Goal: Transaction & Acquisition: Purchase product/service

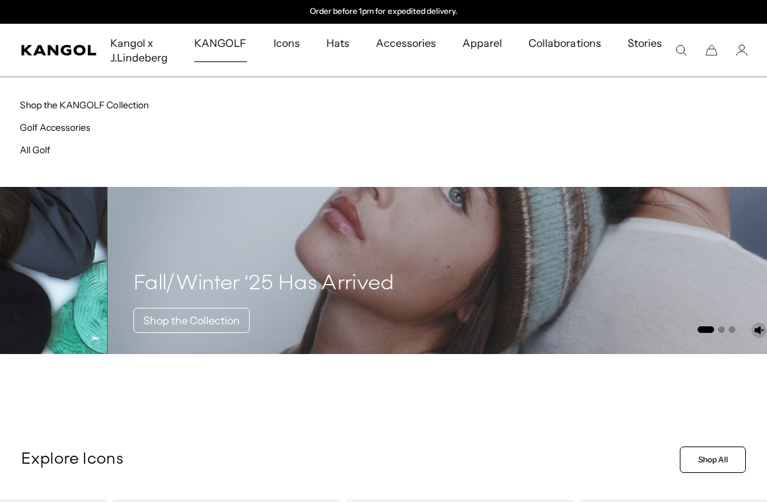
click at [221, 50] on span "KANGOLF" at bounding box center [220, 43] width 52 height 38
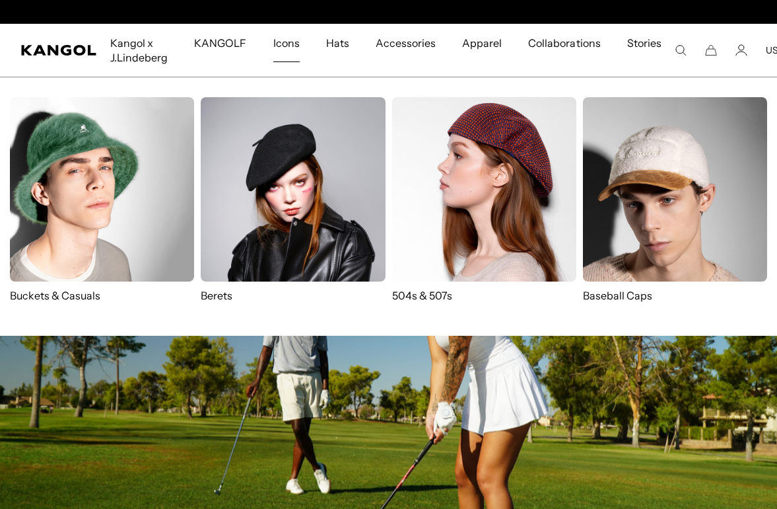
click at [220, 295] on p "Berets" at bounding box center [293, 295] width 184 height 15
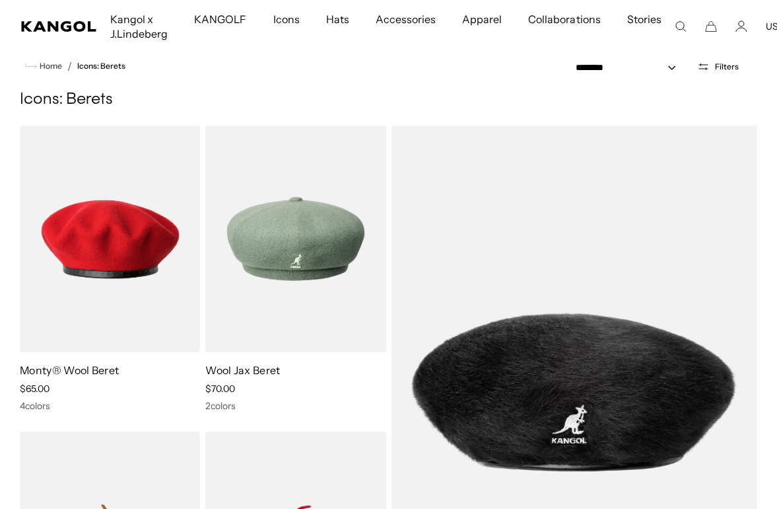
click at [0, 0] on img at bounding box center [0, 0] width 0 height 0
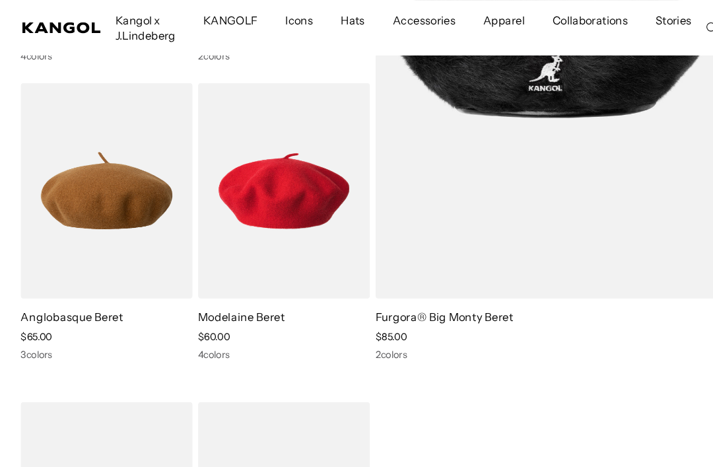
scroll to position [0, 272]
click at [0, 0] on img at bounding box center [0, 0] width 0 height 0
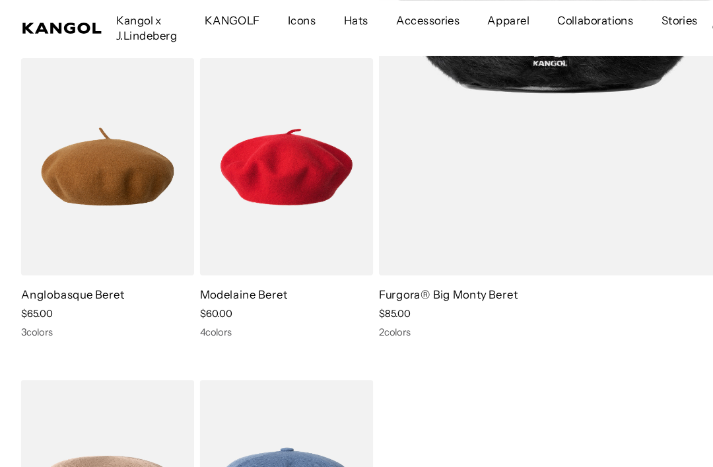
scroll to position [390, 0]
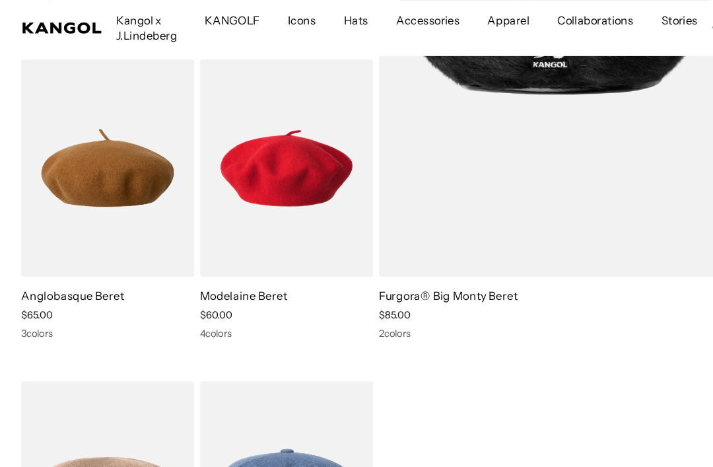
click at [105, 283] on link "Anglobasque Beret" at bounding box center [69, 279] width 98 height 13
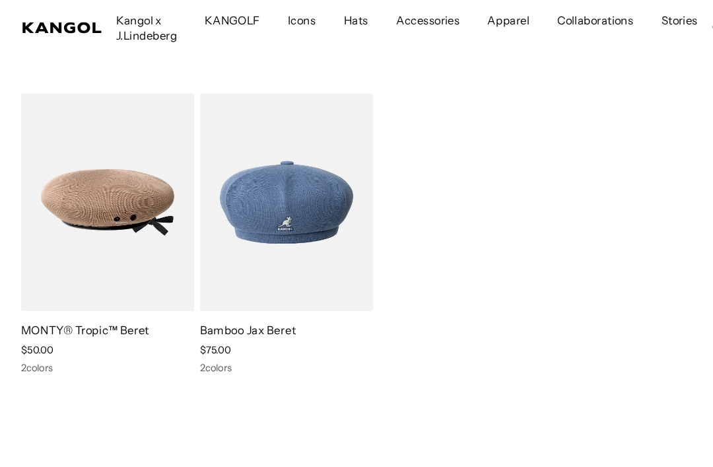
scroll to position [663, 0]
click at [0, 0] on img at bounding box center [0, 0] width 0 height 0
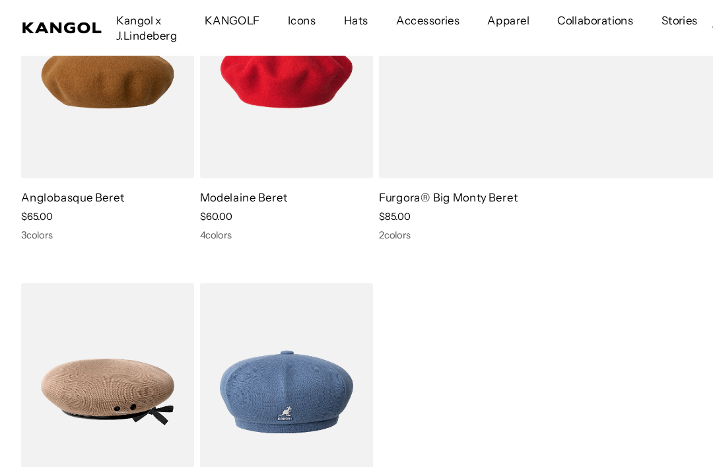
scroll to position [481, 0]
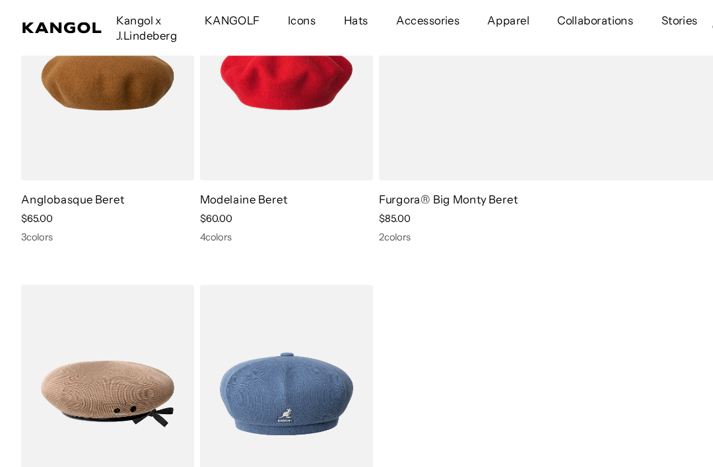
click at [0, 0] on img at bounding box center [0, 0] width 0 height 0
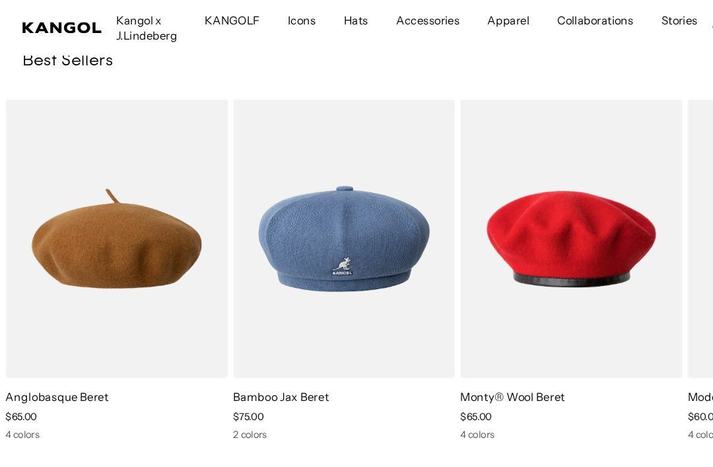
scroll to position [0, 0]
click at [0, 0] on img "6 of 7" at bounding box center [0, 0] width 0 height 0
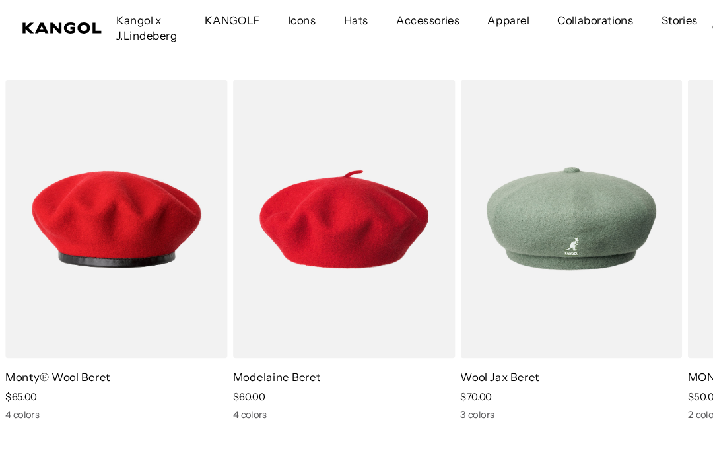
click at [0, 0] on img "7 of 7" at bounding box center [0, 0] width 0 height 0
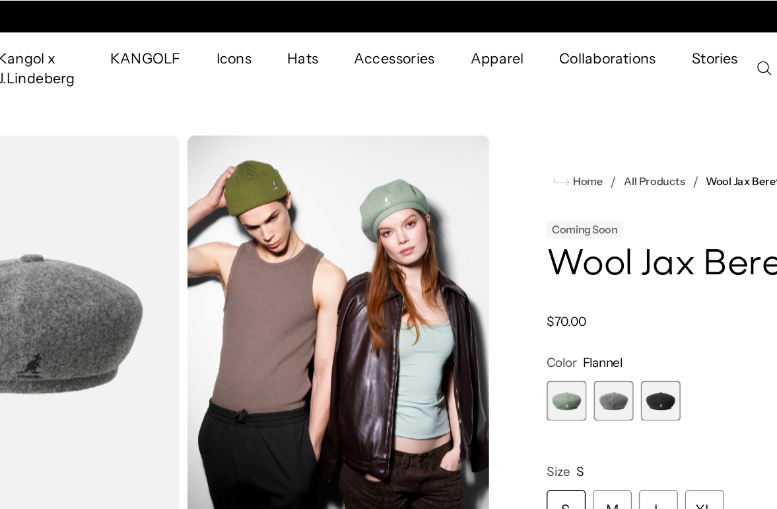
scroll to position [0, 272]
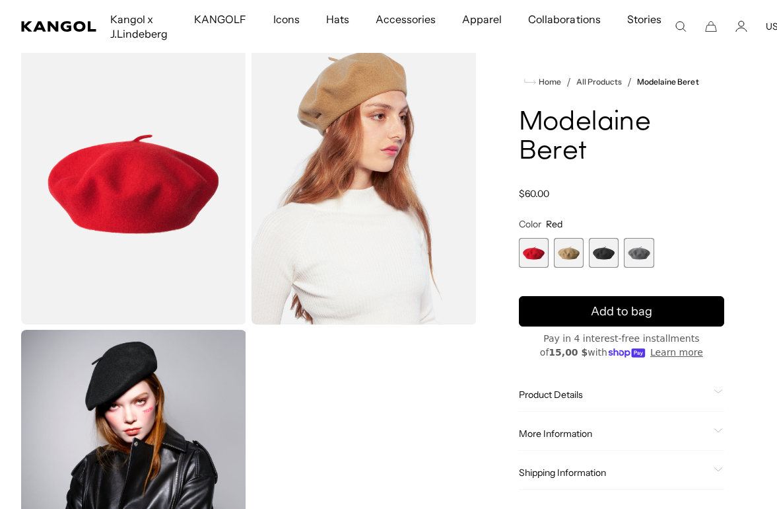
click at [713, 388] on div "Product Details" at bounding box center [621, 394] width 205 height 12
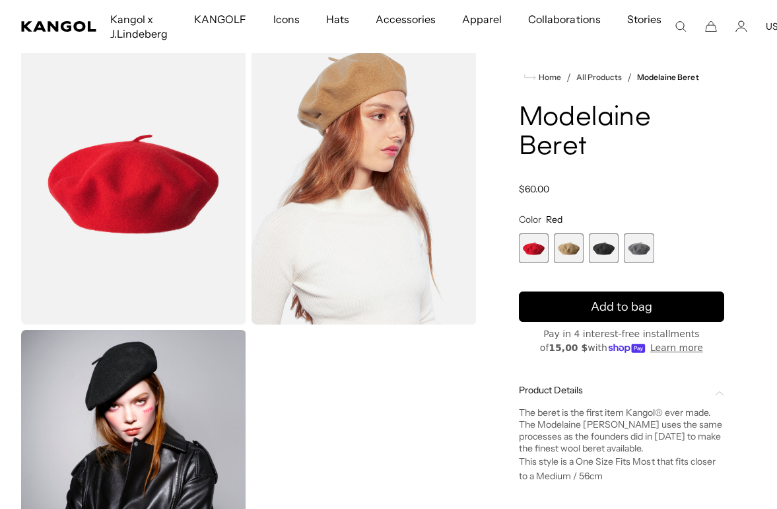
scroll to position [0, 272]
click at [607, 233] on span "3 of 4" at bounding box center [604, 248] width 30 height 30
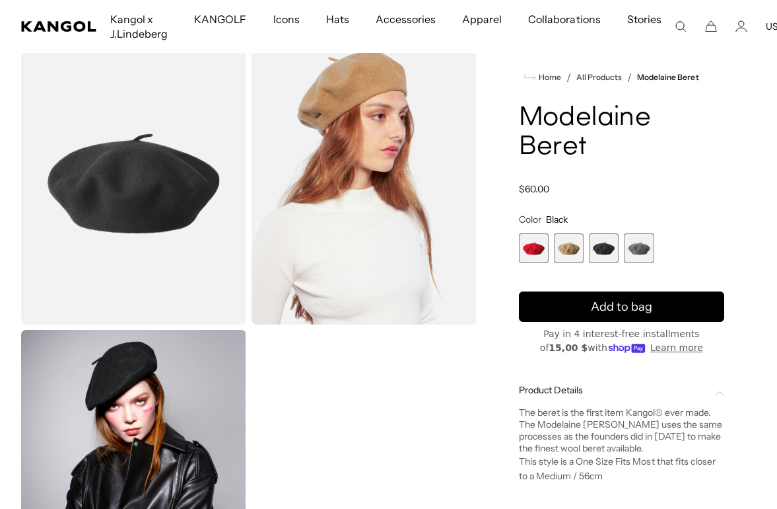
click at [644, 236] on span "4 of 4" at bounding box center [639, 248] width 30 height 30
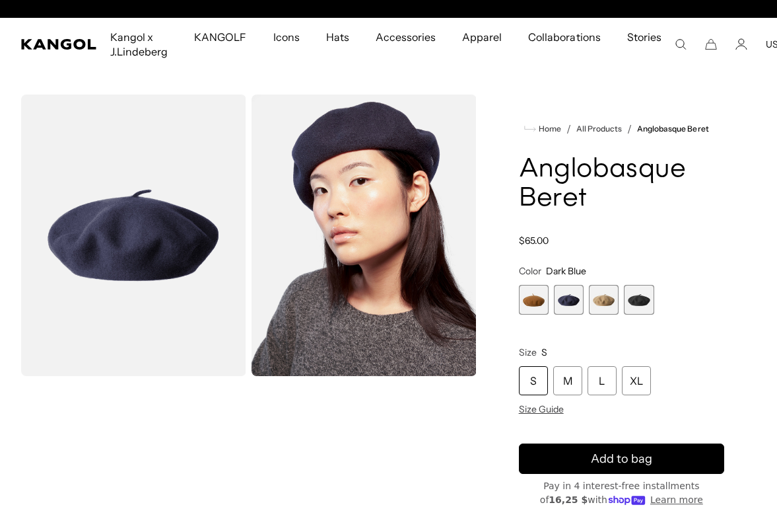
scroll to position [0, 272]
click at [521, 305] on span "1 of 4" at bounding box center [534, 300] width 30 height 30
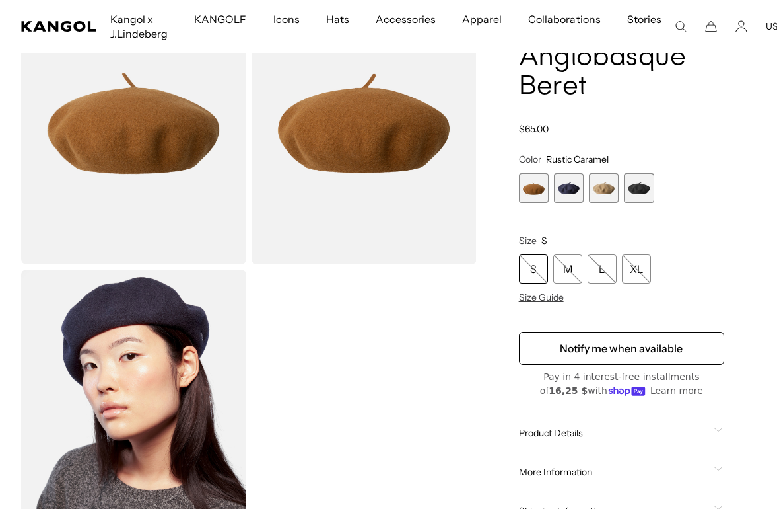
scroll to position [119, 0]
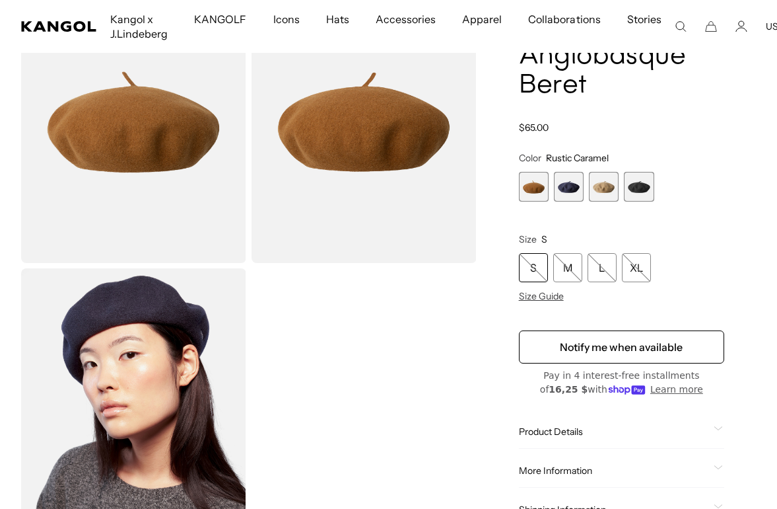
click at [610, 188] on span "3 of 4" at bounding box center [604, 187] width 30 height 30
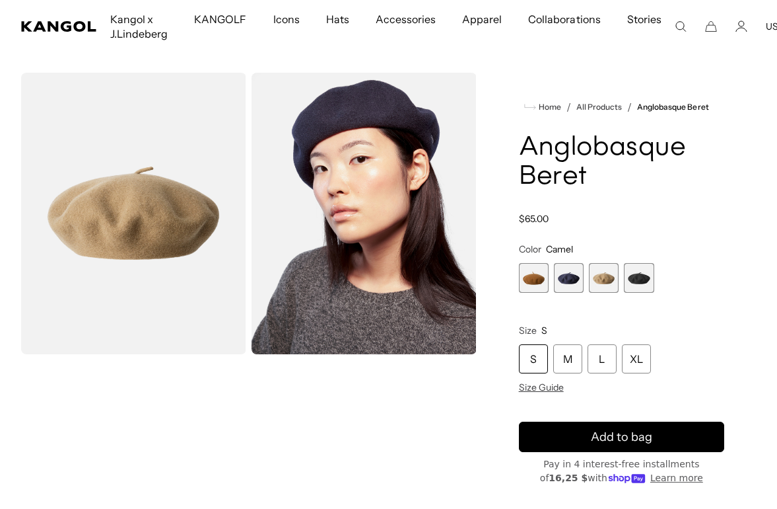
scroll to position [28, 0]
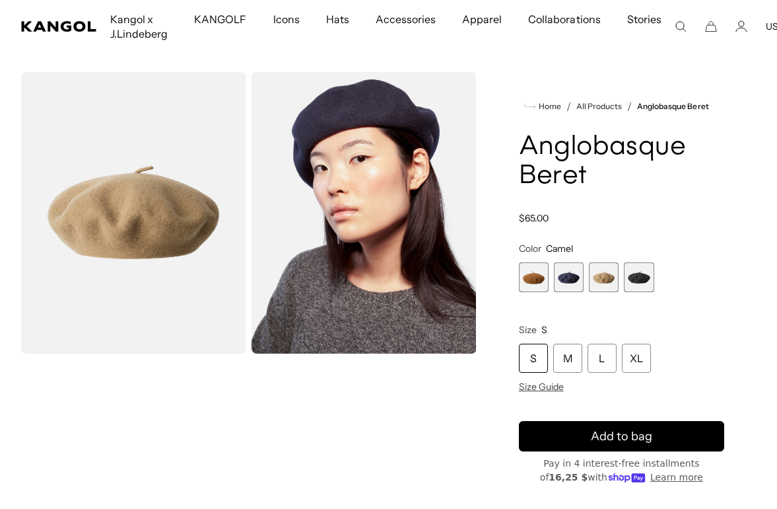
click at [644, 281] on span "4 of 4" at bounding box center [639, 277] width 30 height 30
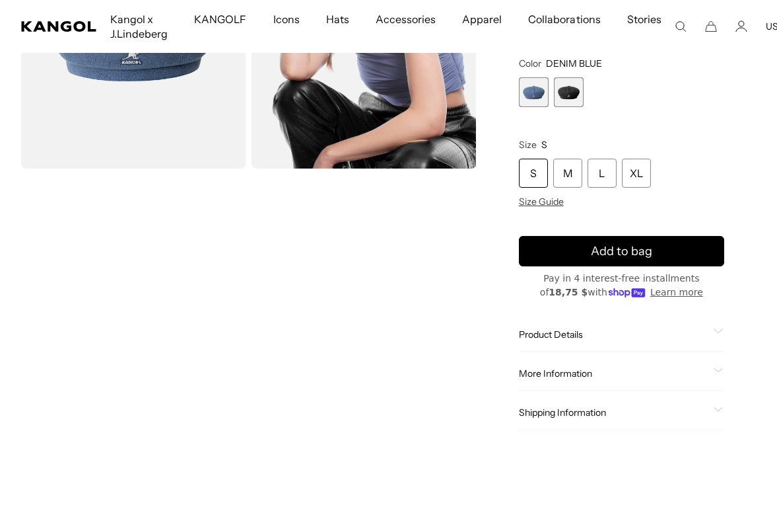
scroll to position [0, 272]
click at [718, 330] on icon at bounding box center [718, 331] width 9 height 5
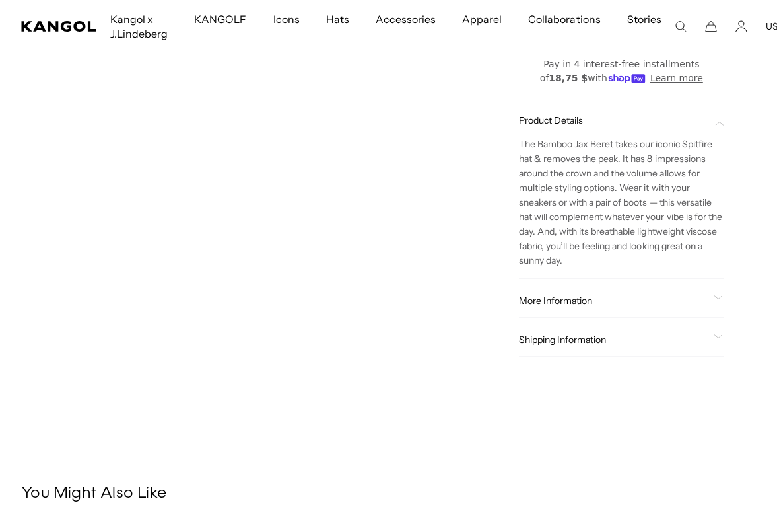
click at [722, 300] on icon at bounding box center [718, 297] width 9 height 5
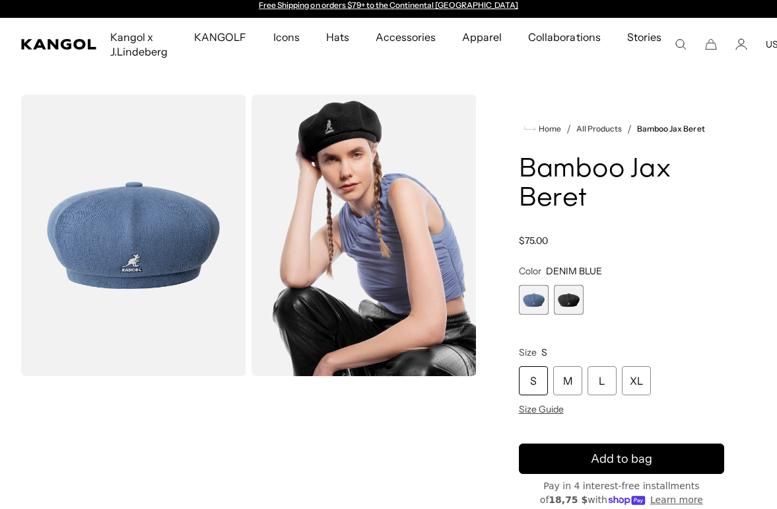
scroll to position [0, 0]
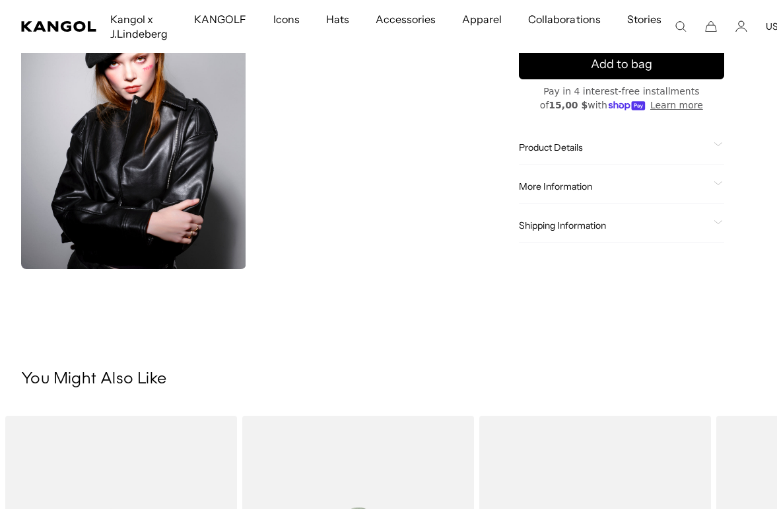
click at [723, 227] on span at bounding box center [719, 225] width 11 height 11
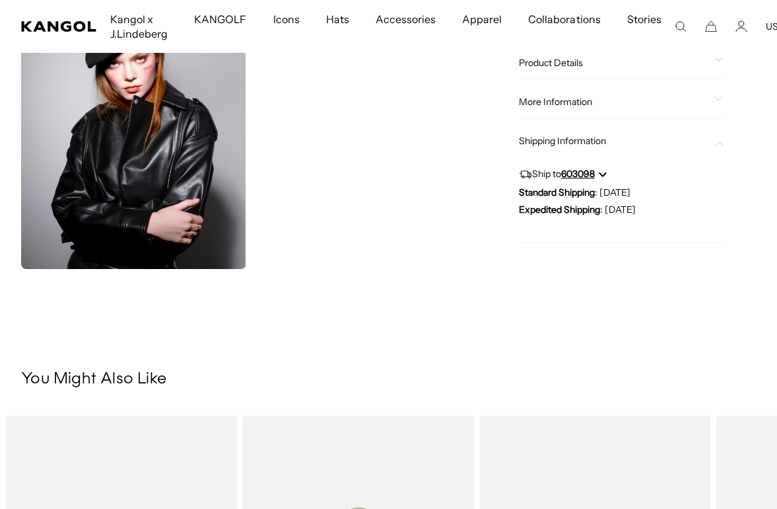
click at [719, 104] on span at bounding box center [719, 101] width 11 height 11
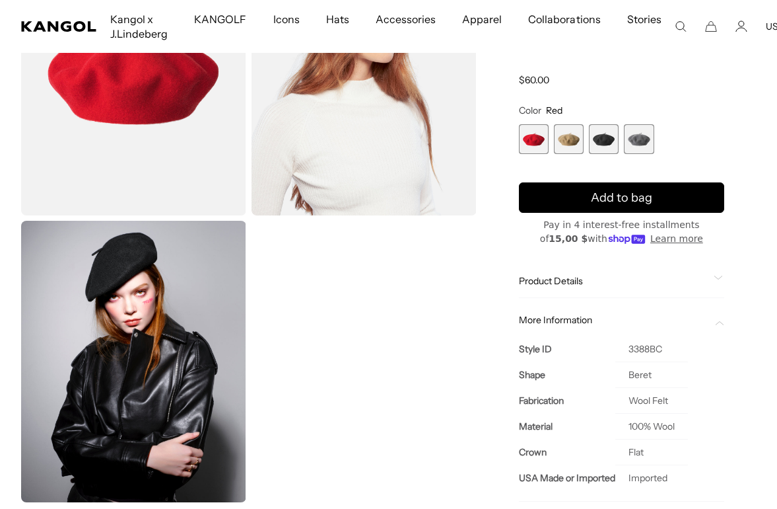
scroll to position [0, 272]
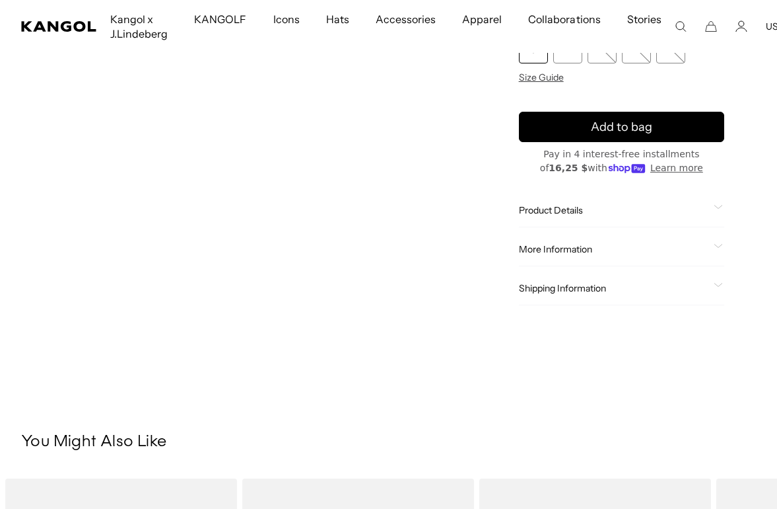
scroll to position [0, 272]
click at [724, 244] on span at bounding box center [719, 249] width 11 height 11
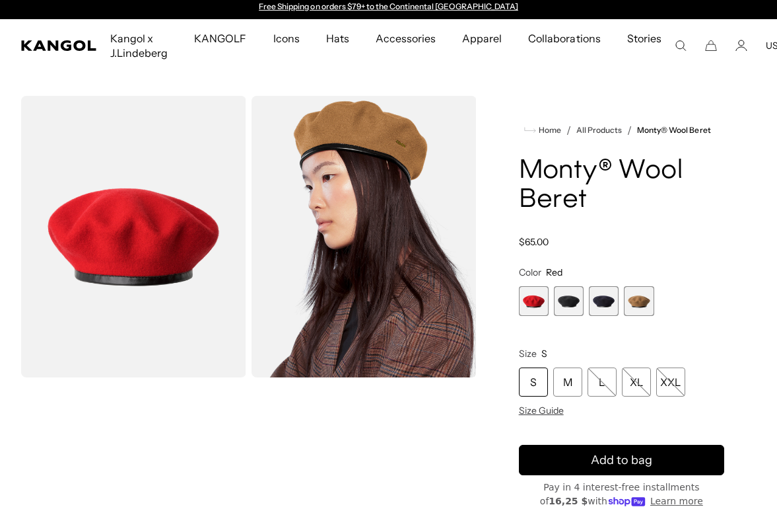
scroll to position [6, 0]
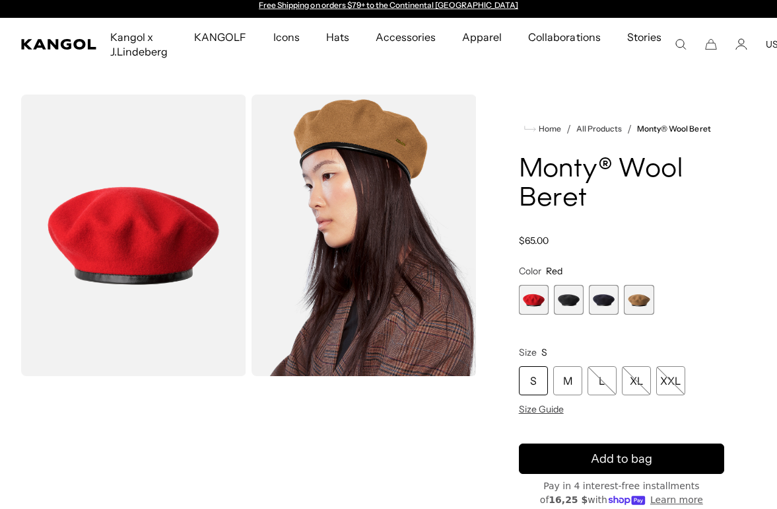
click at [549, 295] on span "1 of 4" at bounding box center [534, 300] width 30 height 30
click at [579, 297] on span "2 of 4" at bounding box center [569, 300] width 30 height 30
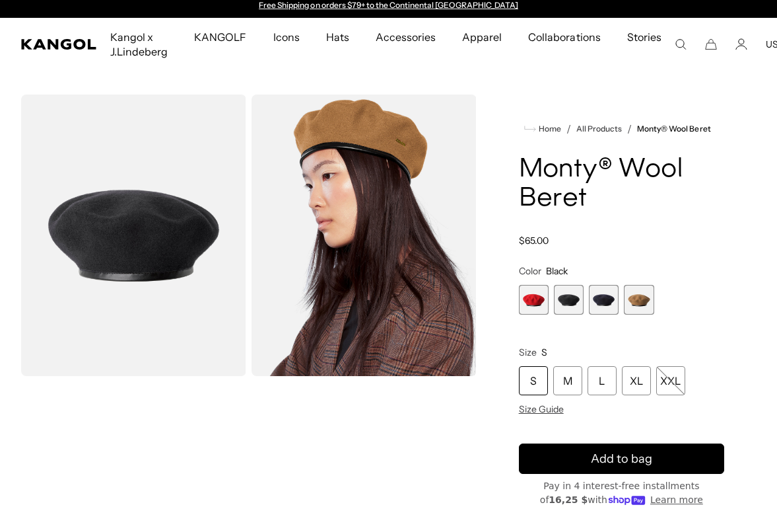
click at [610, 297] on span "3 of 4" at bounding box center [604, 300] width 30 height 30
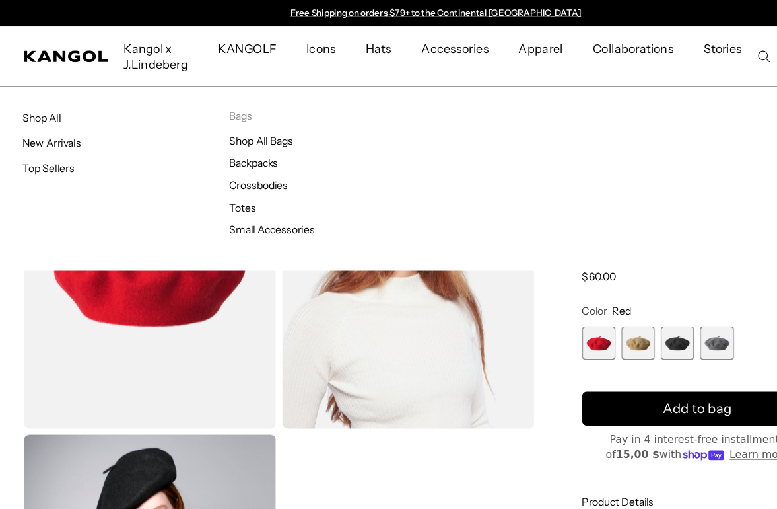
click at [269, 199] on link "Small Accessories" at bounding box center [242, 205] width 76 height 12
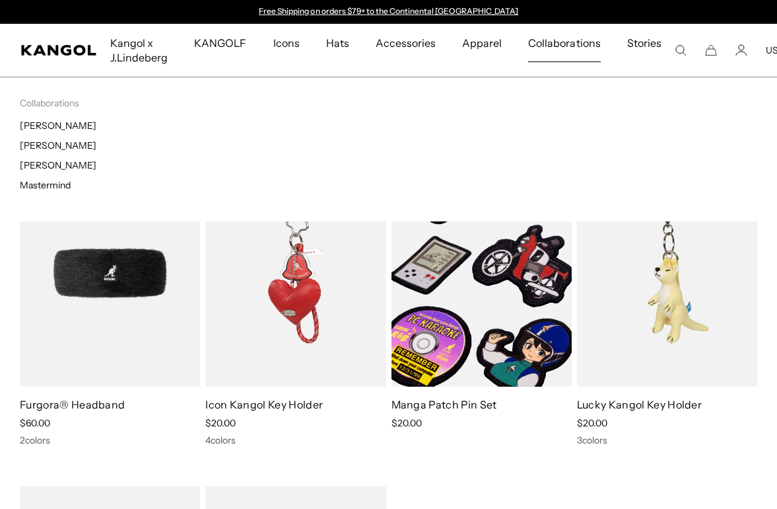
click at [567, 46] on span "Collaborations" at bounding box center [564, 43] width 72 height 38
